Goal: Task Accomplishment & Management: Use online tool/utility

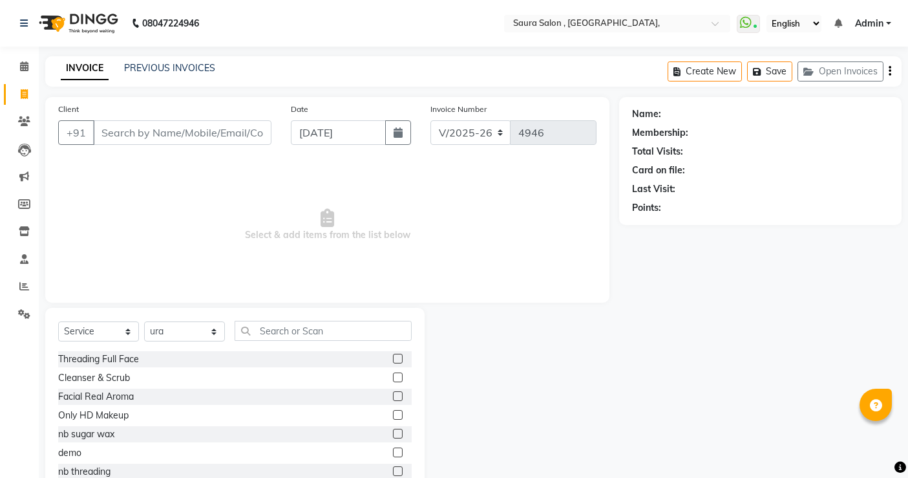
select select "6963"
select select "service"
select select "57428"
click at [115, 127] on input "Client" at bounding box center [182, 132] width 178 height 25
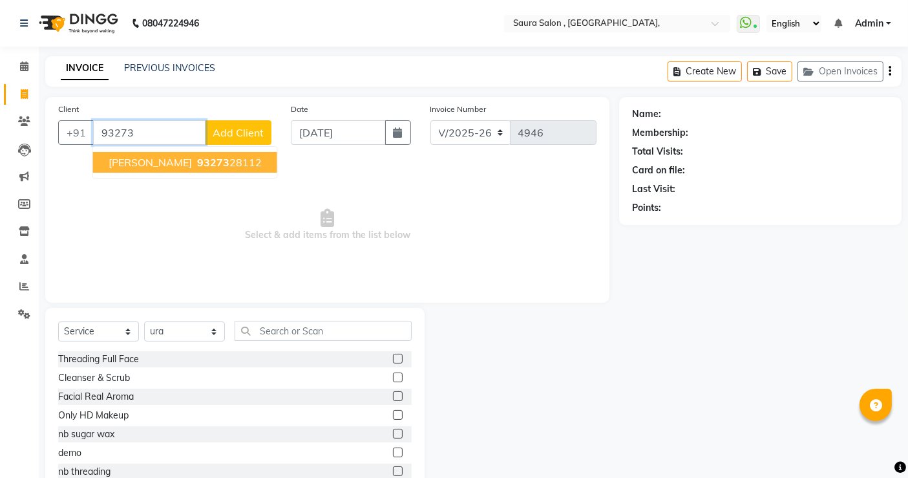
click at [151, 156] on span "[PERSON_NAME]" at bounding box center [150, 162] width 83 height 13
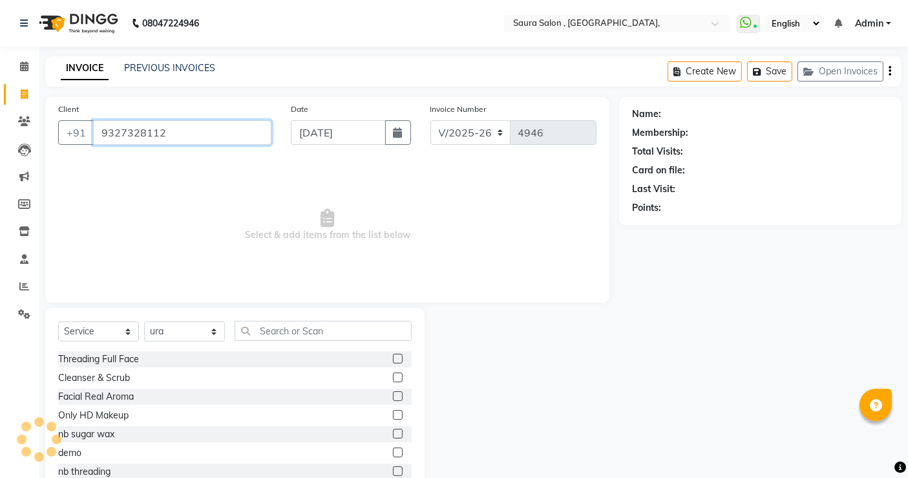
type input "9327328112"
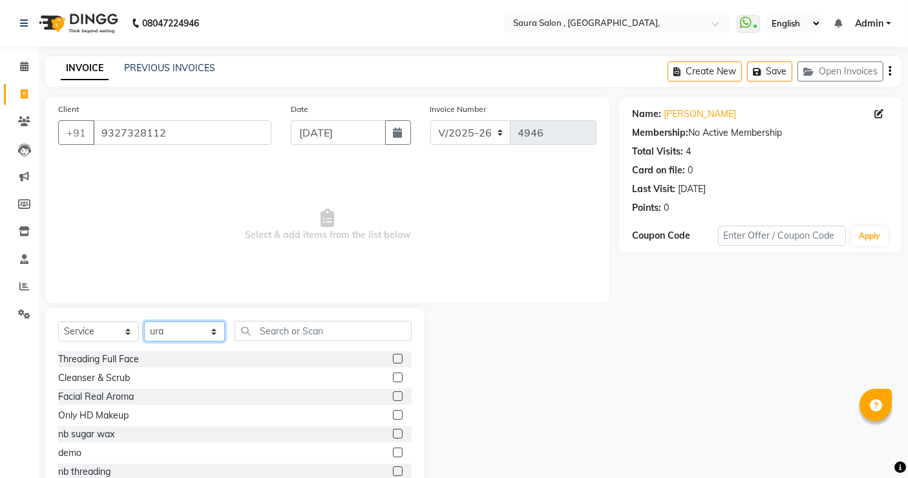
click at [179, 333] on select "Select Stylist archana asha [PERSON_NAME] deepika [PERSON_NAME] [PERSON_NAME] […" at bounding box center [184, 331] width 81 height 20
click at [198, 206] on span "Select & add items from the list below" at bounding box center [327, 224] width 538 height 129
click at [189, 331] on select "Select Stylist archana asha [PERSON_NAME] deepika [PERSON_NAME] [PERSON_NAME] […" at bounding box center [184, 331] width 81 height 20
select select "56840"
click at [144, 321] on select "Select Stylist archana asha [PERSON_NAME] deepika [PERSON_NAME] [PERSON_NAME] […" at bounding box center [184, 331] width 81 height 20
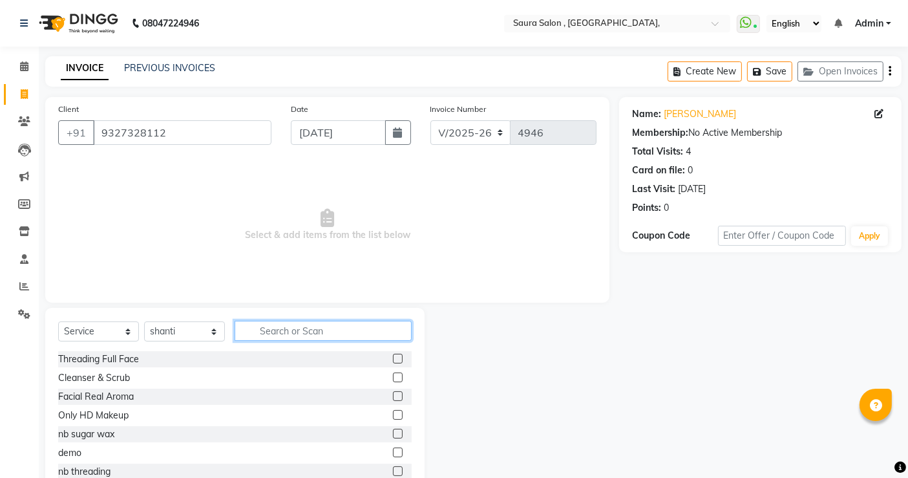
click at [260, 333] on input "text" at bounding box center [323, 331] width 177 height 20
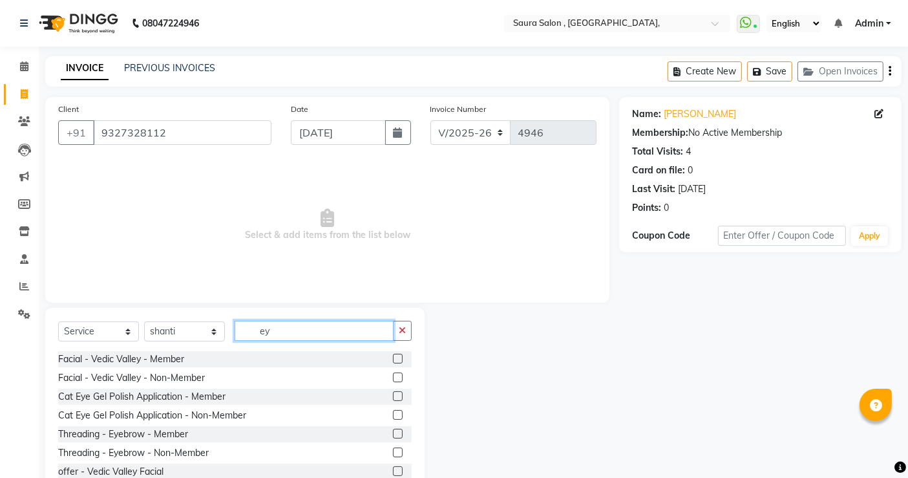
scroll to position [1, 0]
type input "ey"
click at [393, 449] on label at bounding box center [398, 451] width 10 height 10
click at [393, 449] on input "checkbox" at bounding box center [397, 451] width 8 height 8
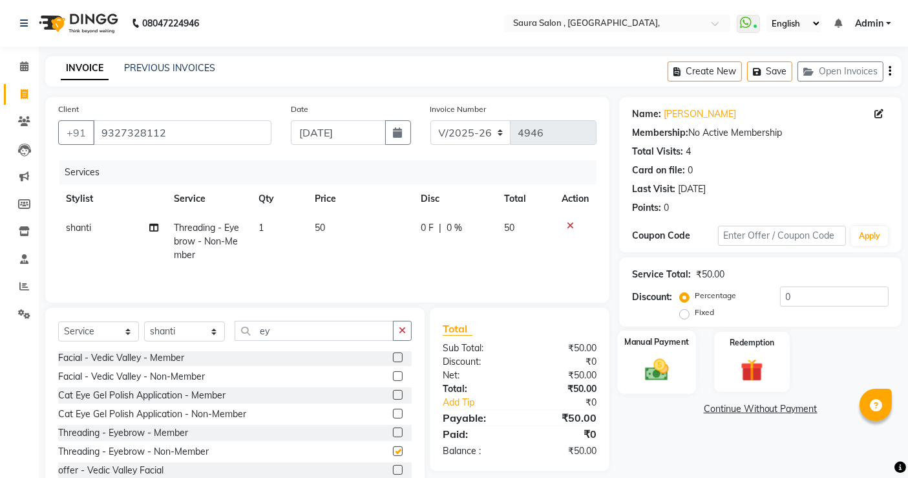
checkbox input "false"
click at [663, 373] on img at bounding box center [657, 369] width 39 height 27
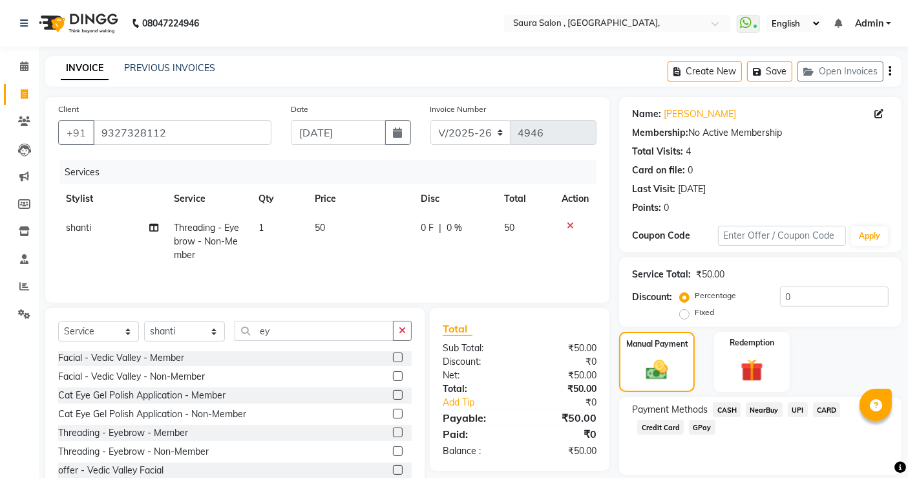
click at [731, 409] on span "CASH" at bounding box center [727, 409] width 28 height 15
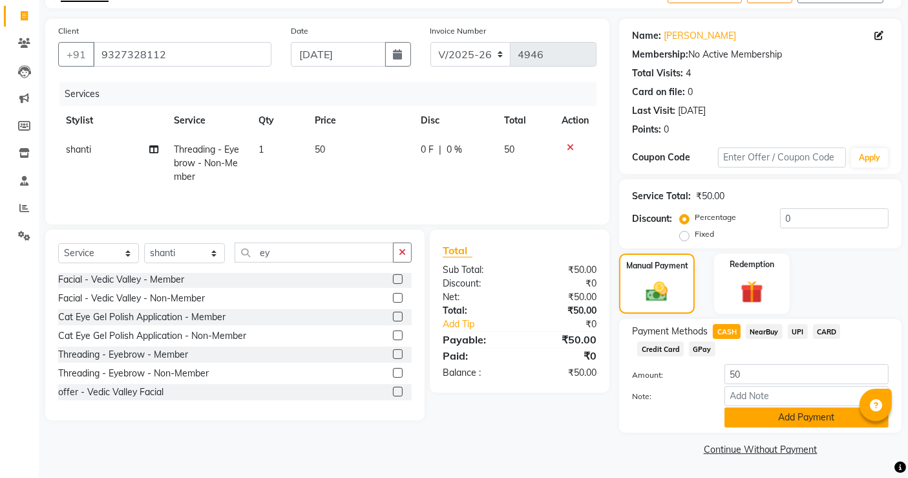
click at [761, 412] on button "Add Payment" at bounding box center [807, 417] width 164 height 20
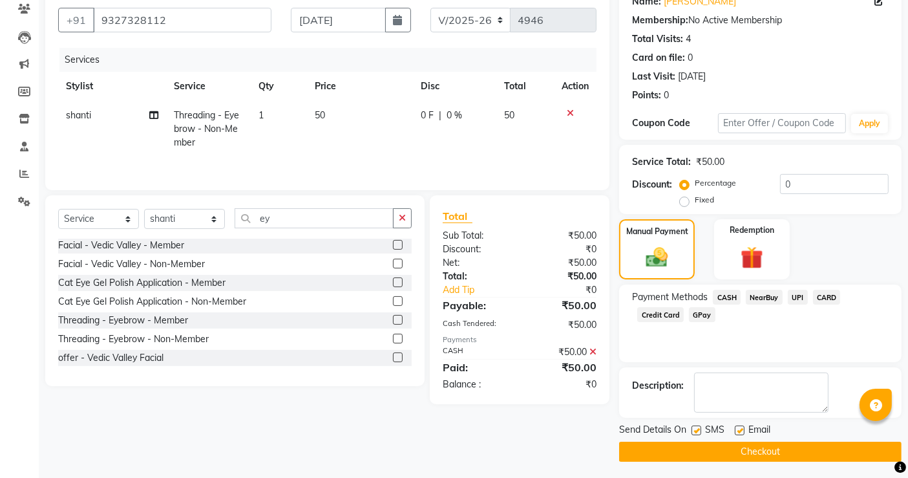
scroll to position [114, 0]
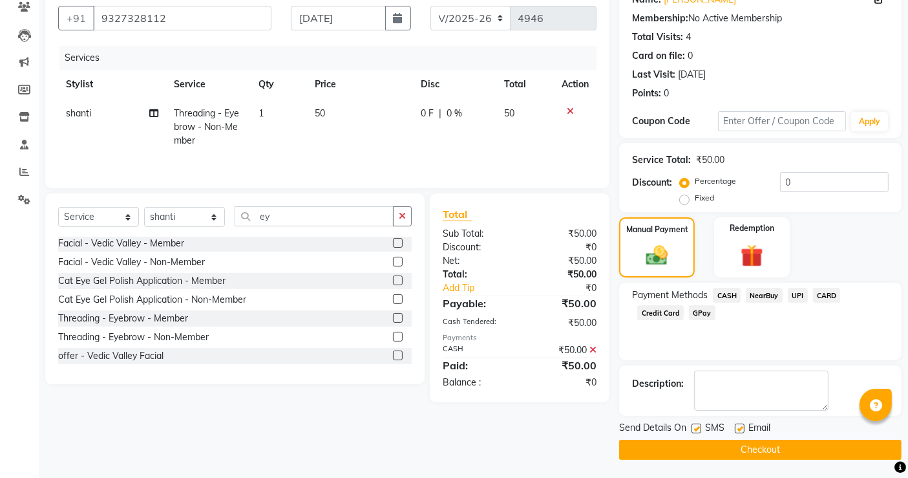
click at [756, 450] on button "Checkout" at bounding box center [760, 450] width 282 height 20
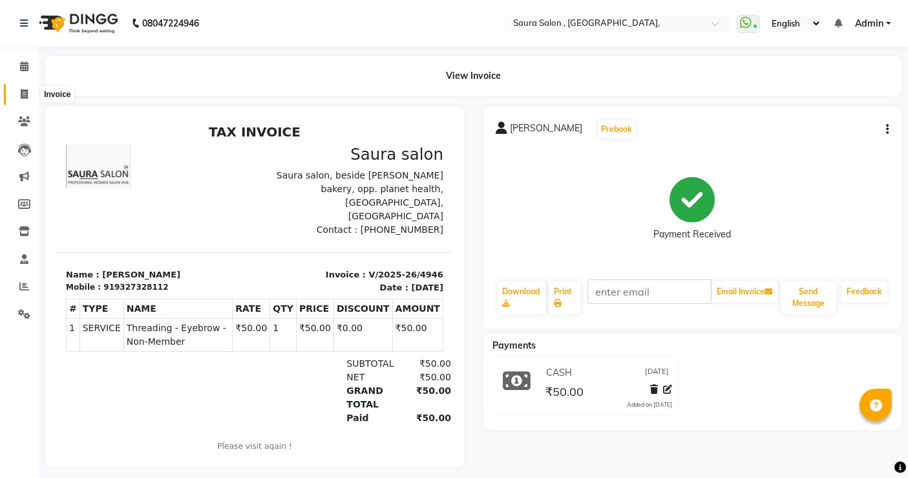
click at [24, 90] on icon at bounding box center [24, 94] width 7 height 10
select select "6963"
select select "service"
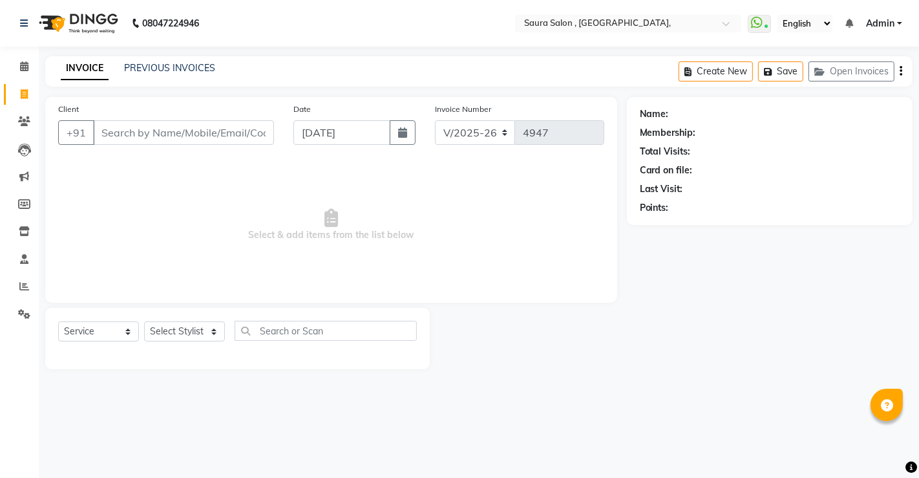
select select "57428"
